Goal: Task Accomplishment & Management: Use online tool/utility

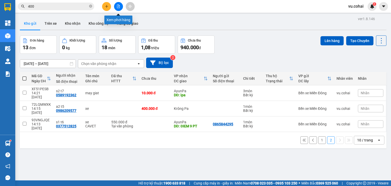
click at [120, 6] on button at bounding box center [118, 6] width 9 height 9
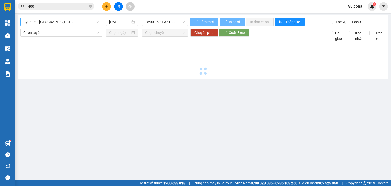
click at [83, 20] on span "Ayun Pa - [GEOGRAPHIC_DATA]" at bounding box center [61, 22] width 76 height 8
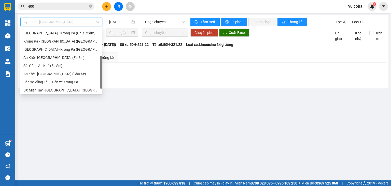
drag, startPoint x: 102, startPoint y: 36, endPoint x: 97, endPoint y: 65, distance: 29.1
click at [97, 65] on div "[GEOGRAPHIC_DATA] - Ayun Pa [GEOGRAPHIC_DATA] - [GEOGRAPHIC_DATA] ([GEOGRAPHIC_…" at bounding box center [61, 60] width 82 height 65
click at [62, 48] on div "[GEOGRAPHIC_DATA] - Krông Pa ([GEOGRAPHIC_DATA])" at bounding box center [61, 49] width 76 height 6
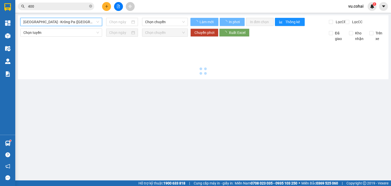
type input "[DATE]"
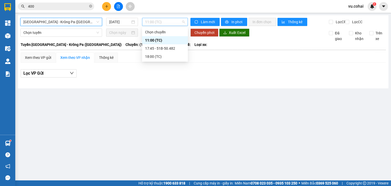
click at [166, 24] on span "11:00 (TC)" at bounding box center [165, 22] width 40 height 8
click at [174, 47] on div "17:45 - 51B-50.482" at bounding box center [165, 49] width 40 height 6
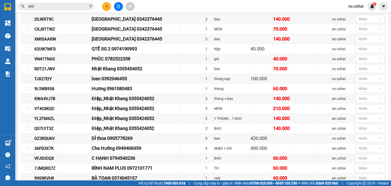
scroll to position [175, 0]
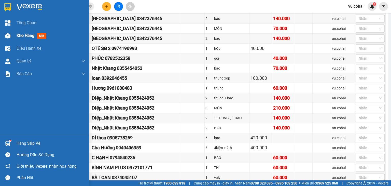
click at [22, 38] on span "Kho hàng" at bounding box center [26, 35] width 18 height 5
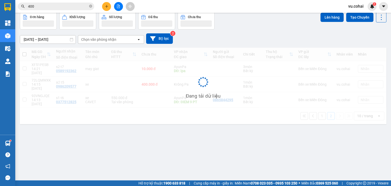
scroll to position [23, 0]
